Goal: Transaction & Acquisition: Purchase product/service

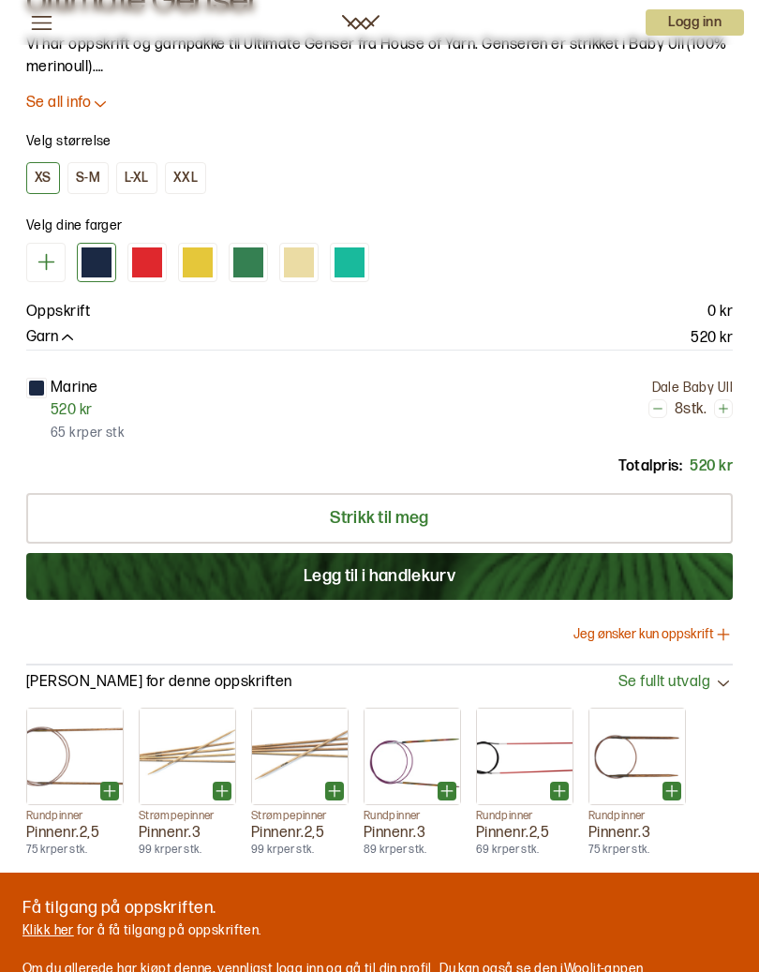
scroll to position [1235, 0]
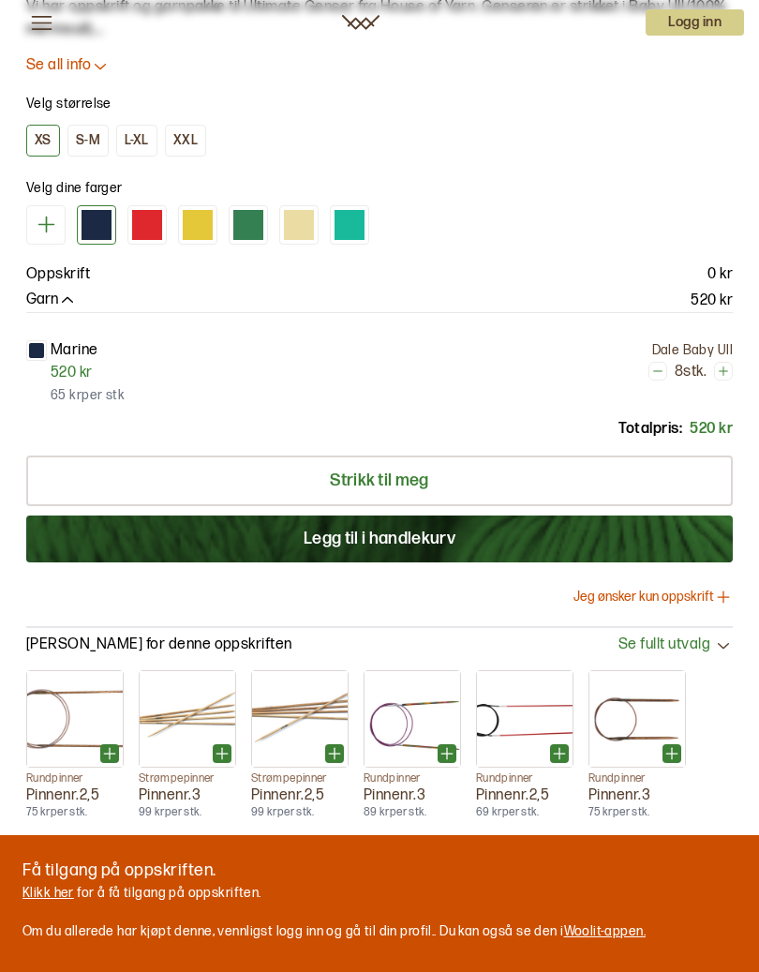
click at [545, 430] on div "Totalpris: 520 kr" at bounding box center [379, 429] width 707 height 22
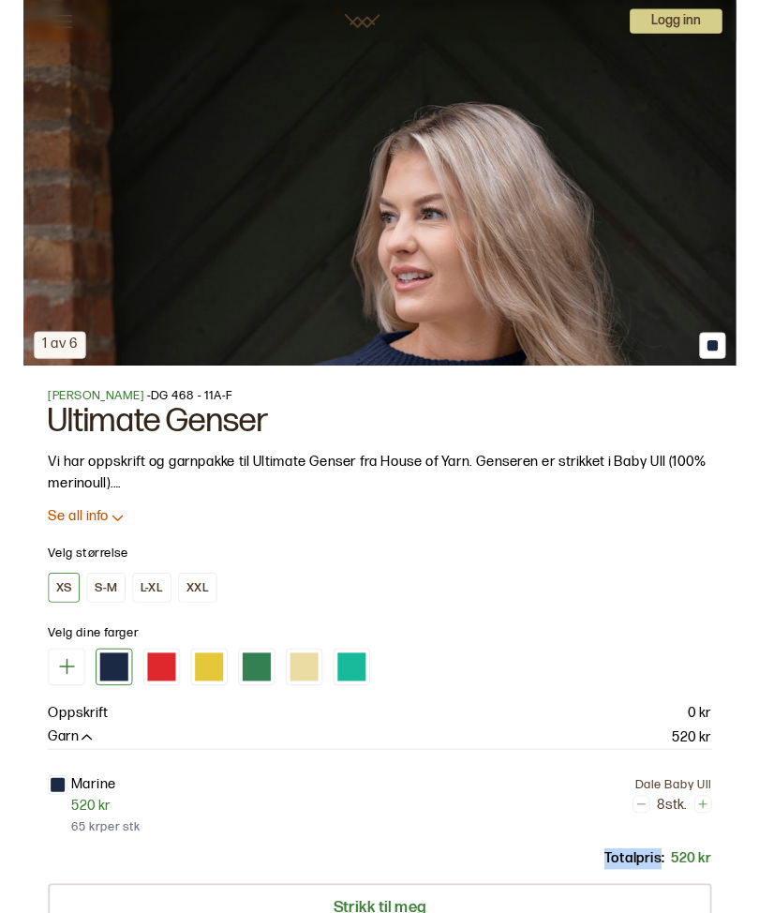
scroll to position [746, 0]
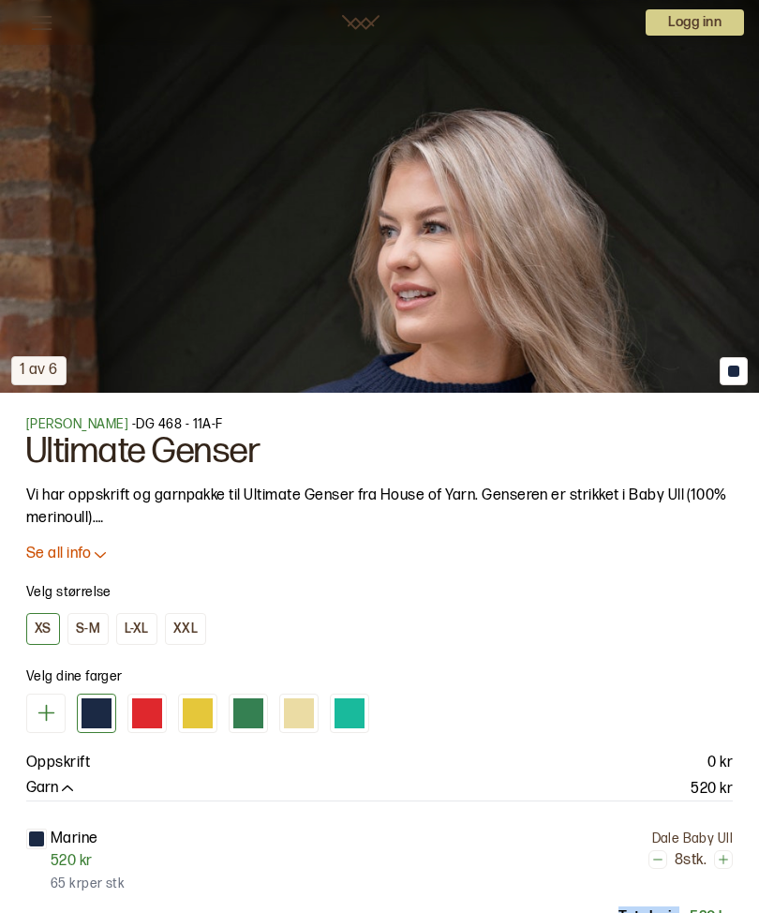
click at [140, 633] on div "L-XL" at bounding box center [137, 629] width 24 height 17
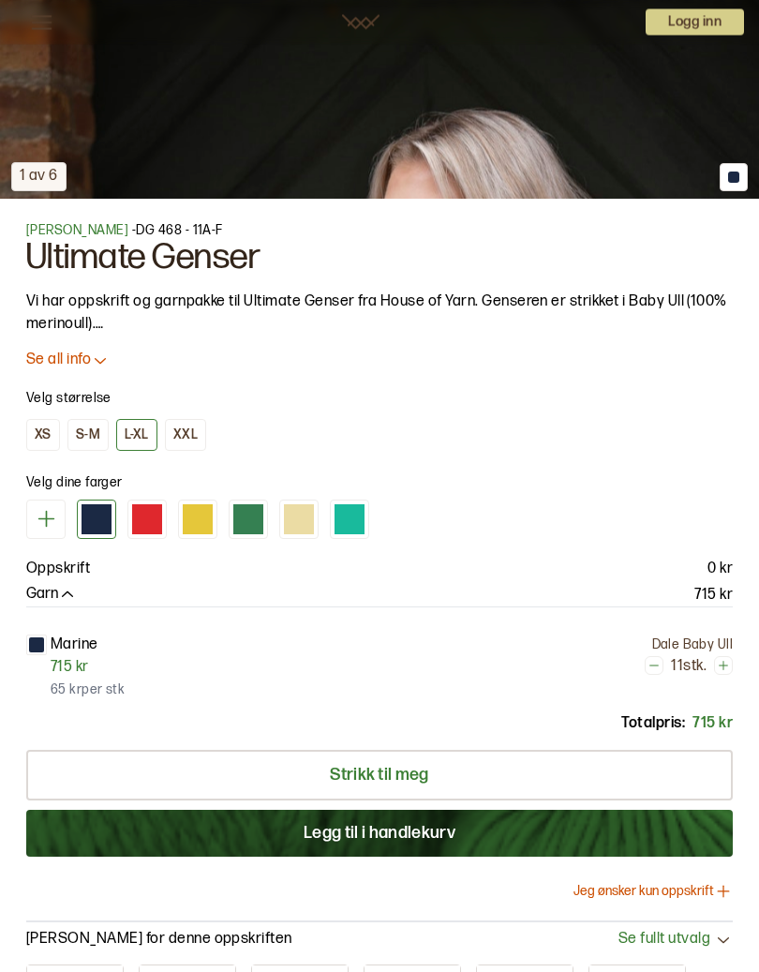
scroll to position [940, 0]
click at [380, 832] on button "Legg til i handlekurv" at bounding box center [379, 833] width 707 height 47
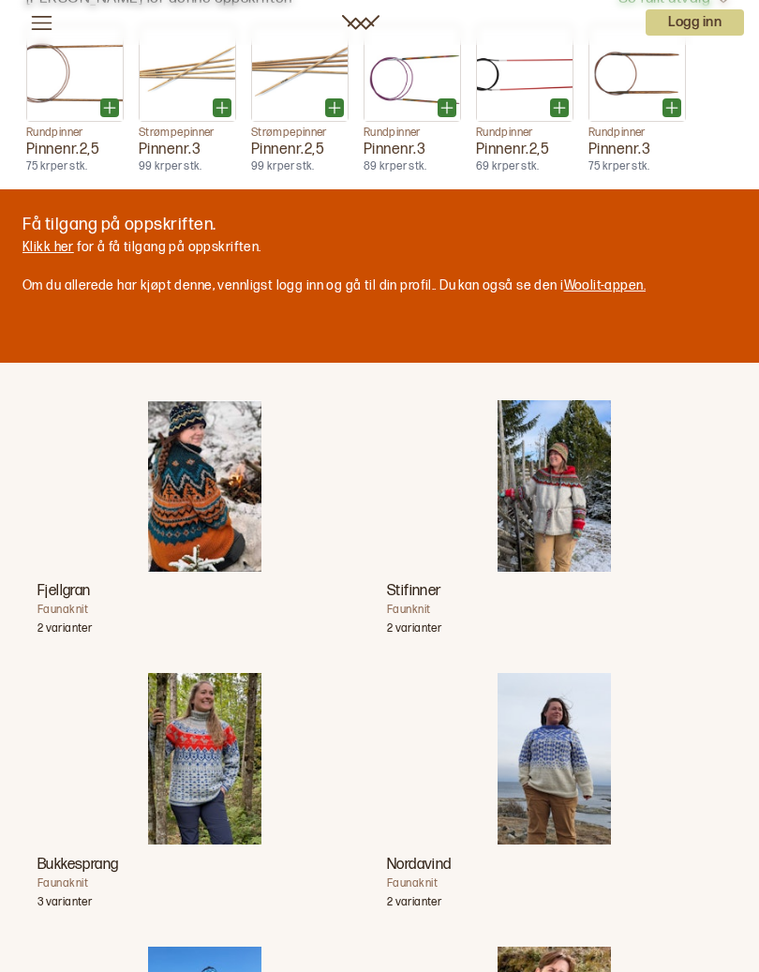
scroll to position [0, 0]
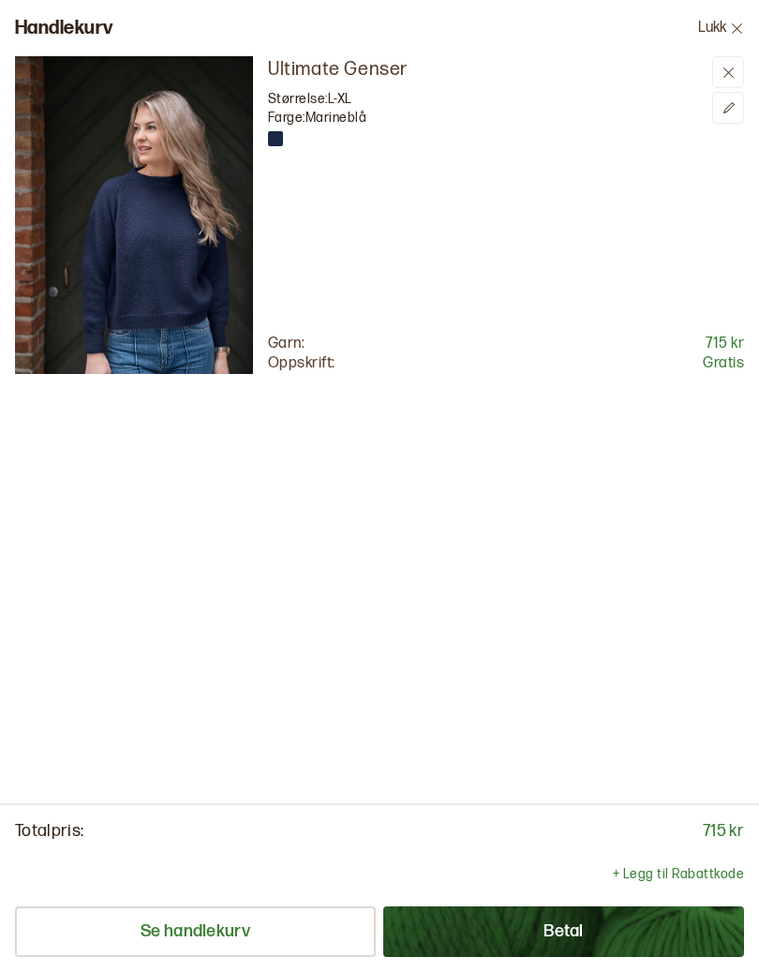
click at [519, 912] on button "Betal" at bounding box center [563, 931] width 361 height 51
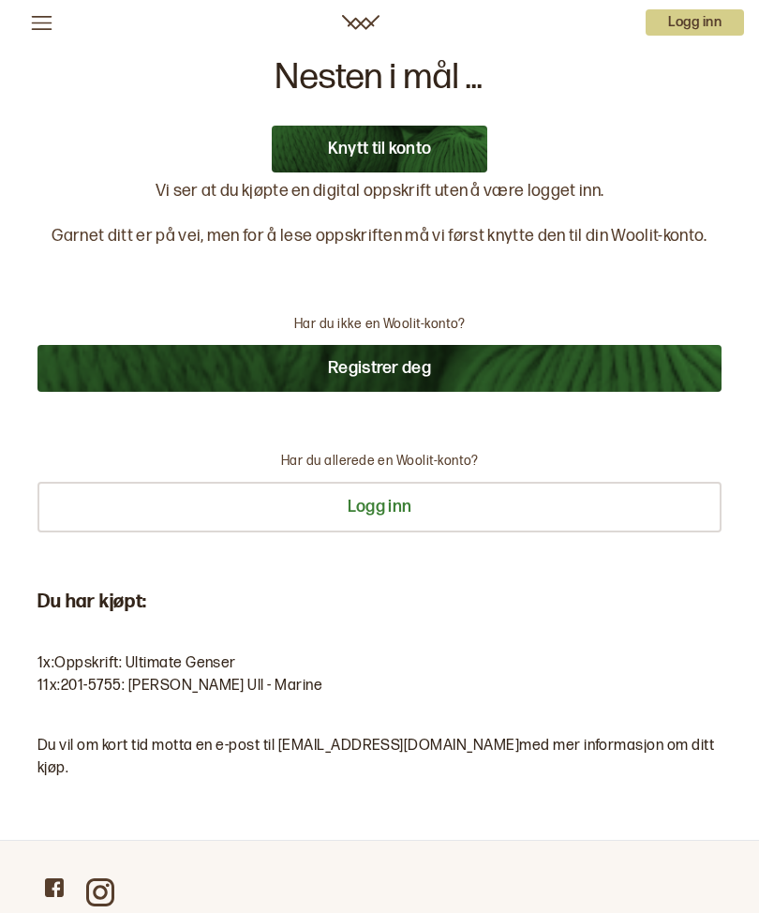
click at [371, 364] on button "Registrer deg" at bounding box center [379, 368] width 684 height 47
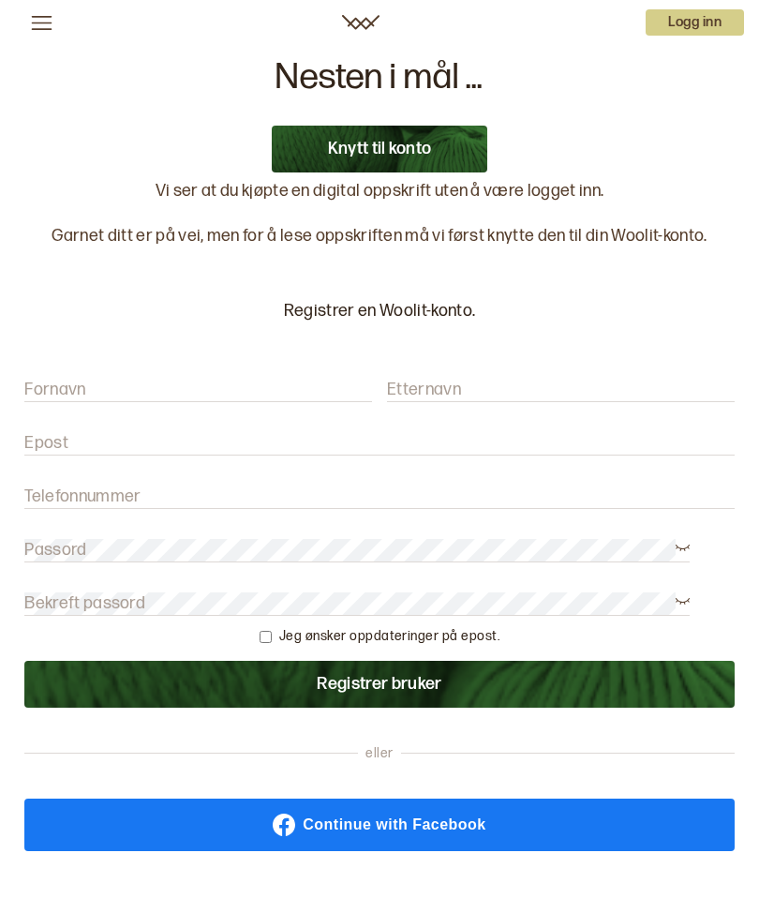
scroll to position [18, 0]
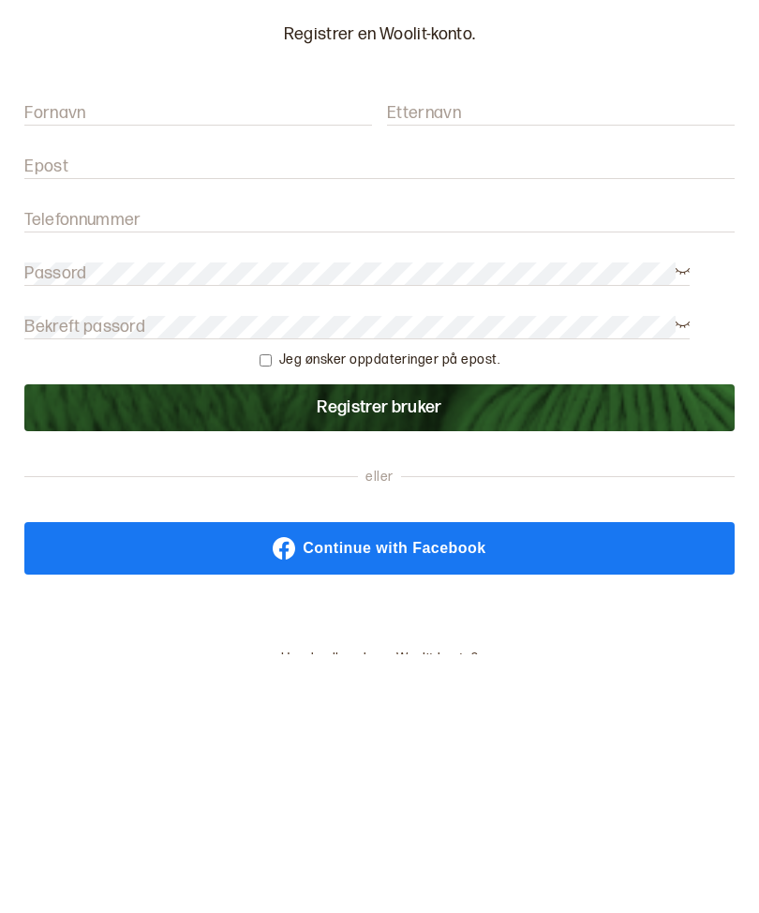
click at [58, 361] on label "Fornavn" at bounding box center [54, 372] width 61 height 22
click at [58, 361] on input "Fornavn" at bounding box center [198, 372] width 348 height 23
type input "[PERSON_NAME]"
click at [492, 361] on input "Etternavn" at bounding box center [561, 372] width 348 height 23
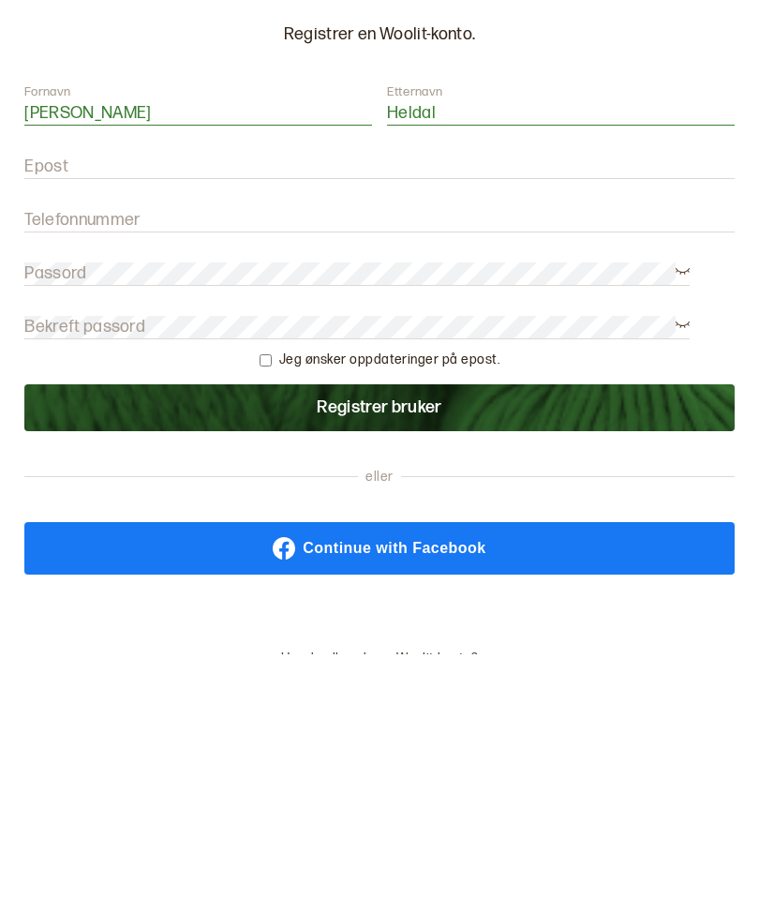
type input "Heldal"
click at [58, 414] on label "Epost" at bounding box center [46, 425] width 44 height 22
click at [58, 414] on input "Epost" at bounding box center [379, 425] width 710 height 23
type input "karikulvik@icloud.com"
click at [67, 468] on label "Telefonnummer" at bounding box center [82, 479] width 116 height 22
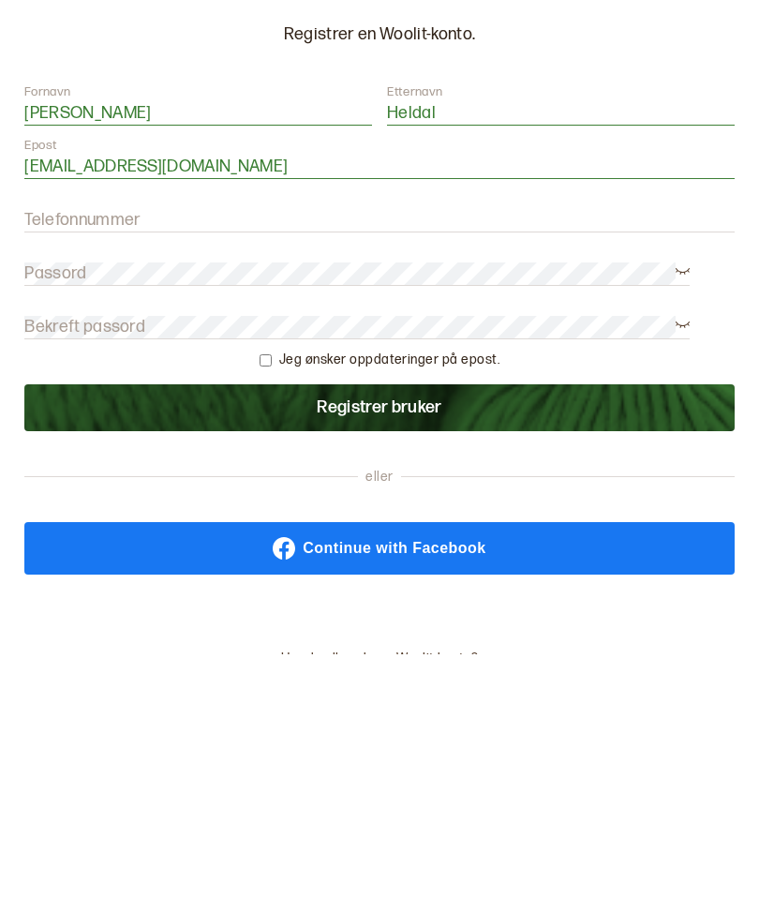
click at [67, 468] on input "Telefonnummer" at bounding box center [379, 479] width 710 height 23
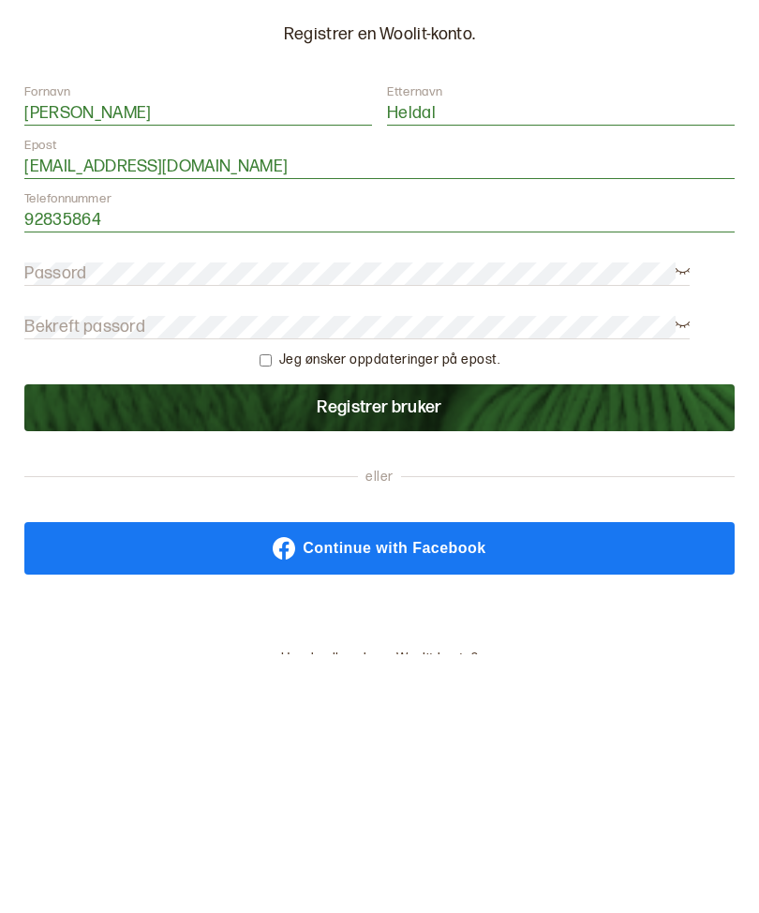
type input "92835864"
click at [59, 521] on label "Passord" at bounding box center [55, 532] width 62 height 22
click at [51, 575] on label "Bekreft passord" at bounding box center [84, 586] width 121 height 22
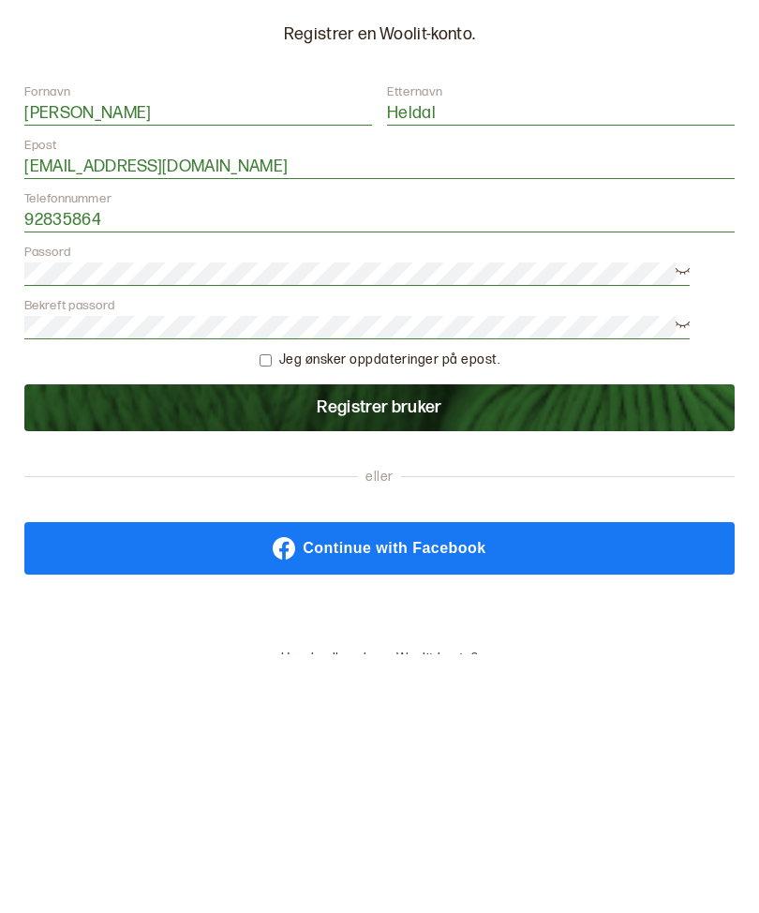
click at [272, 613] on input "checkbox" at bounding box center [266, 619] width 12 height 12
checkbox input "true"
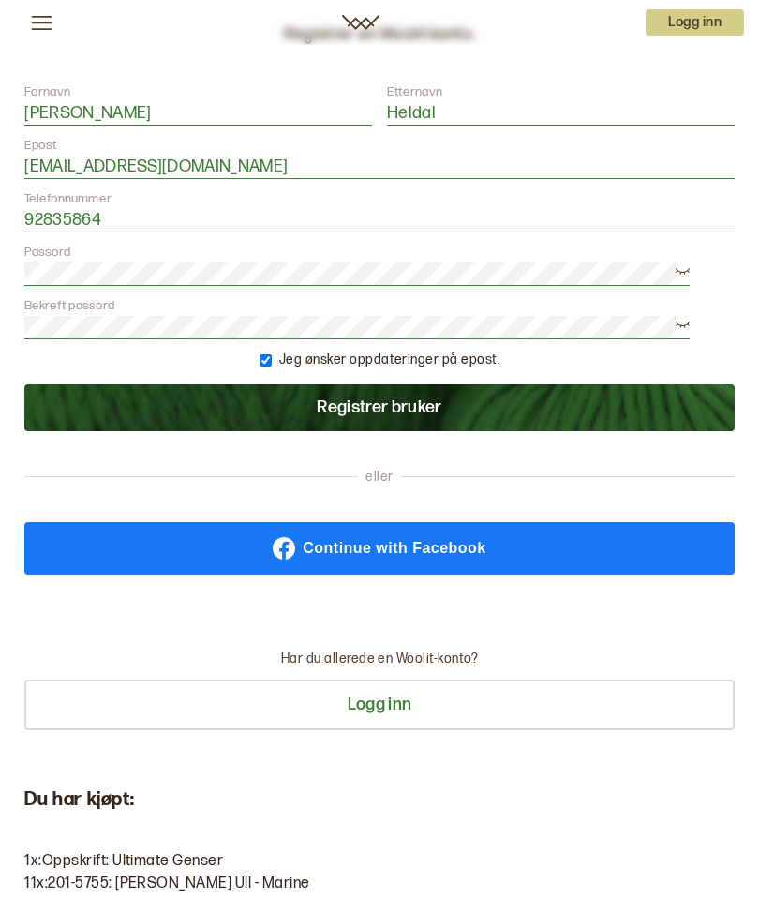
click at [347, 408] on button "Registrer bruker" at bounding box center [379, 407] width 710 height 47
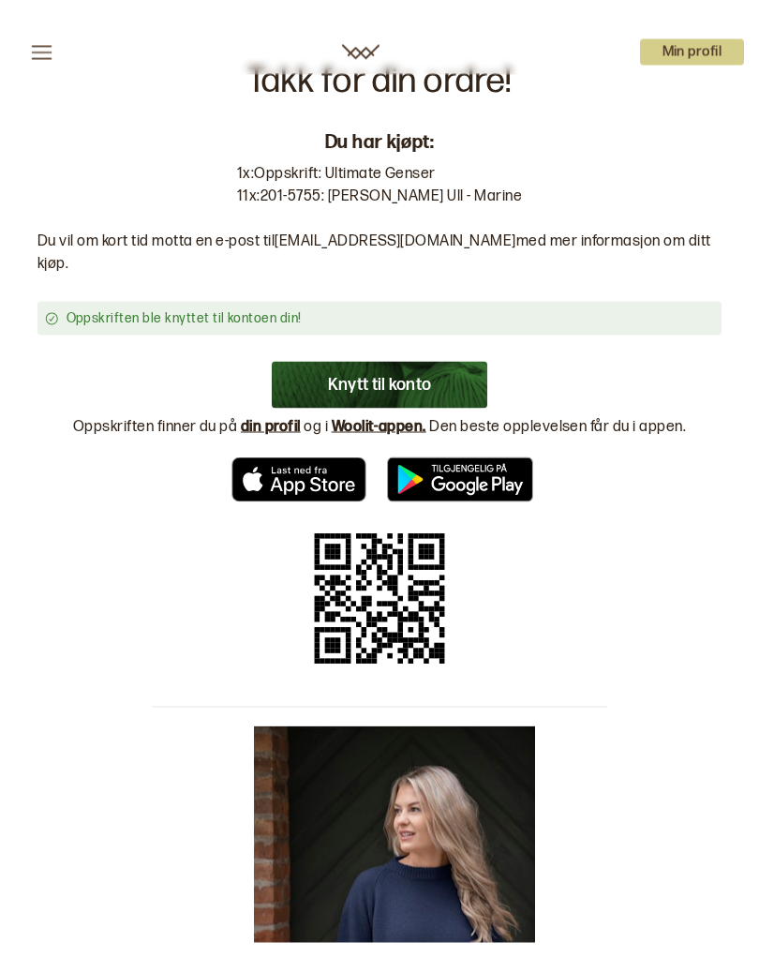
scroll to position [0, 0]
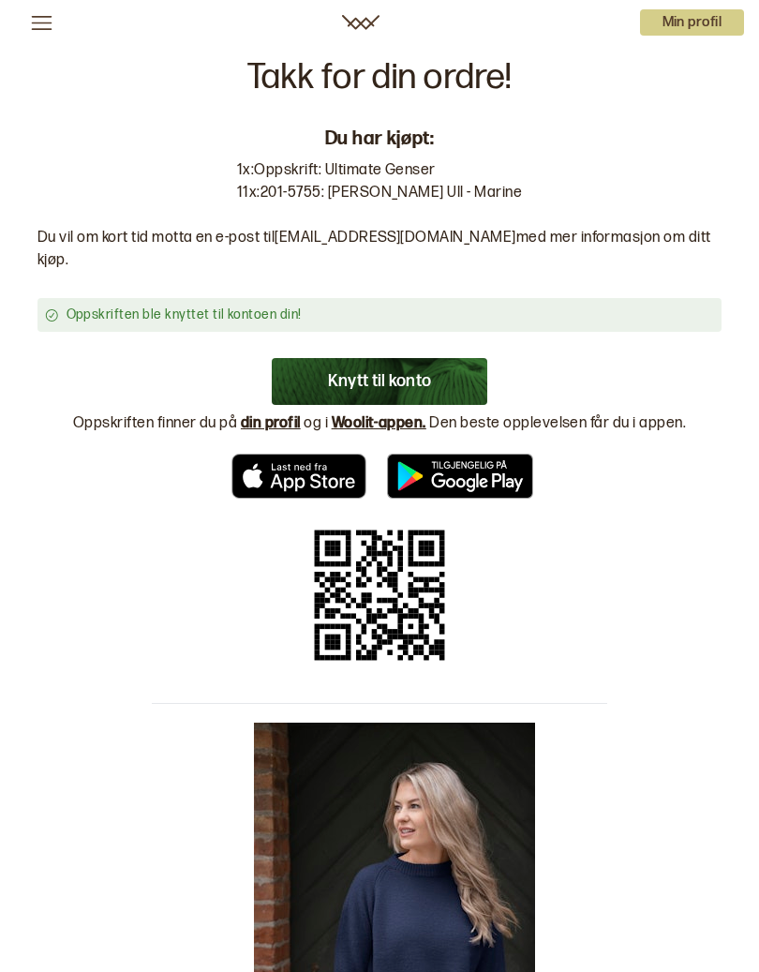
click at [370, 358] on button "Knytt til konto" at bounding box center [380, 381] width 217 height 47
